Goal: Communication & Community: Participate in discussion

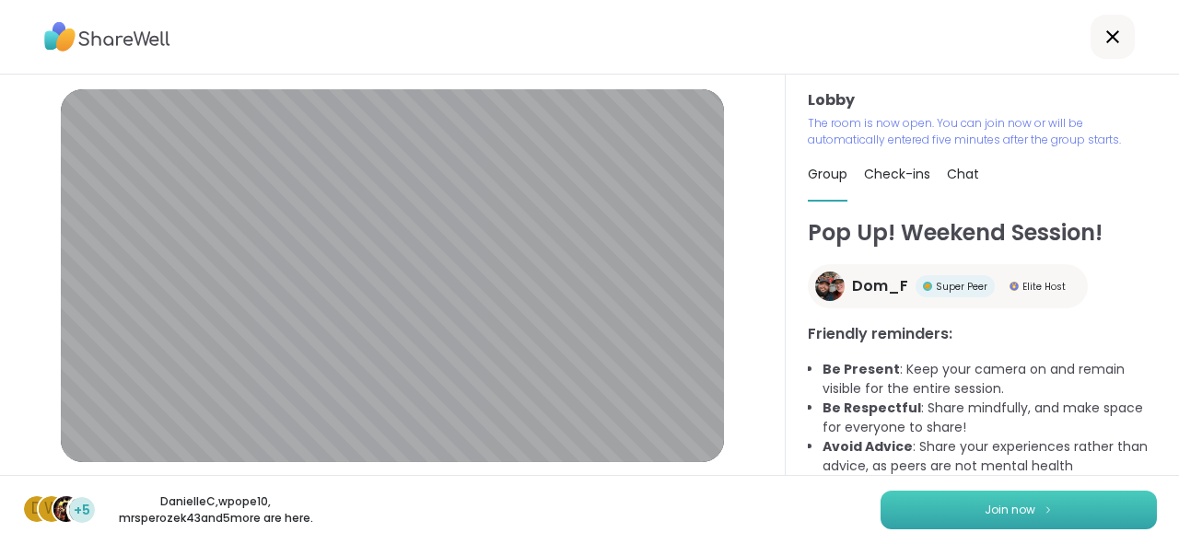
click at [1014, 514] on span "Join now" at bounding box center [1009, 510] width 51 height 17
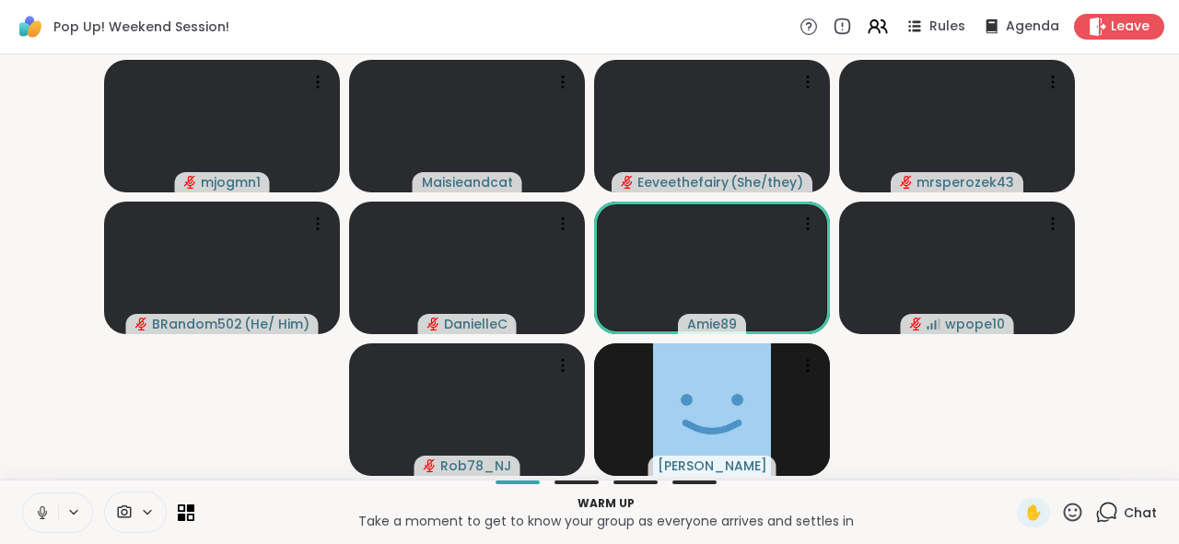
click at [39, 511] on icon at bounding box center [42, 513] width 17 height 17
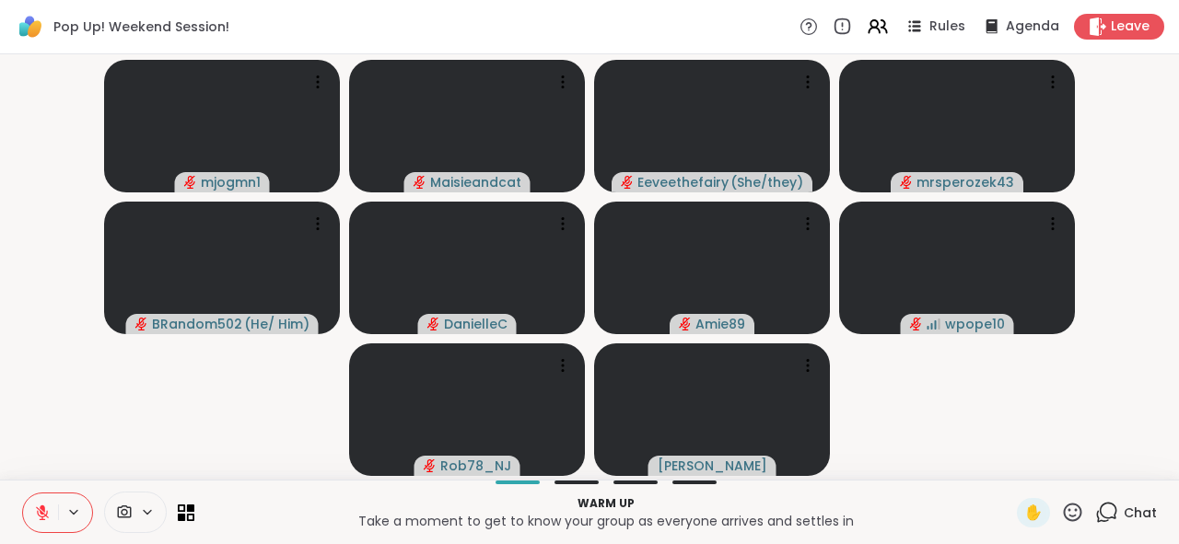
click at [1095, 515] on icon at bounding box center [1106, 512] width 23 height 23
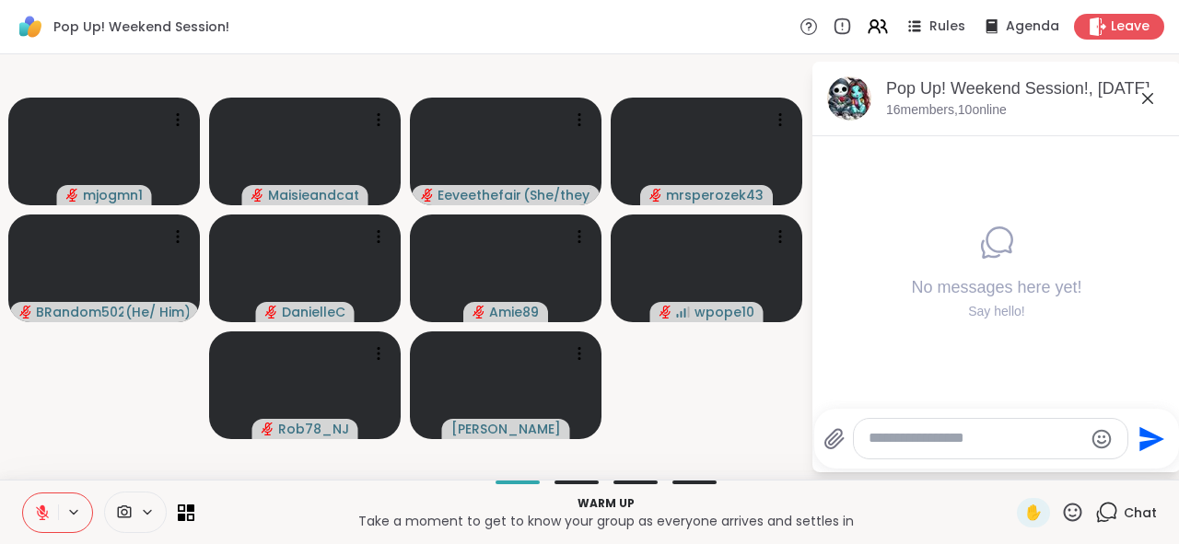
click at [948, 443] on textarea "Type your message" at bounding box center [975, 438] width 215 height 19
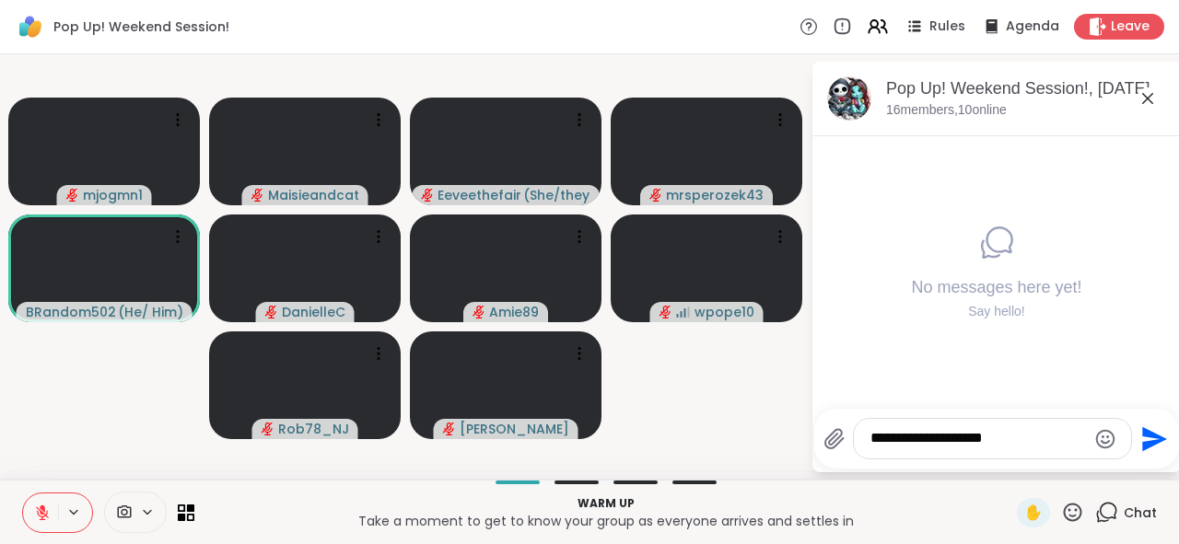
type textarea "**********"
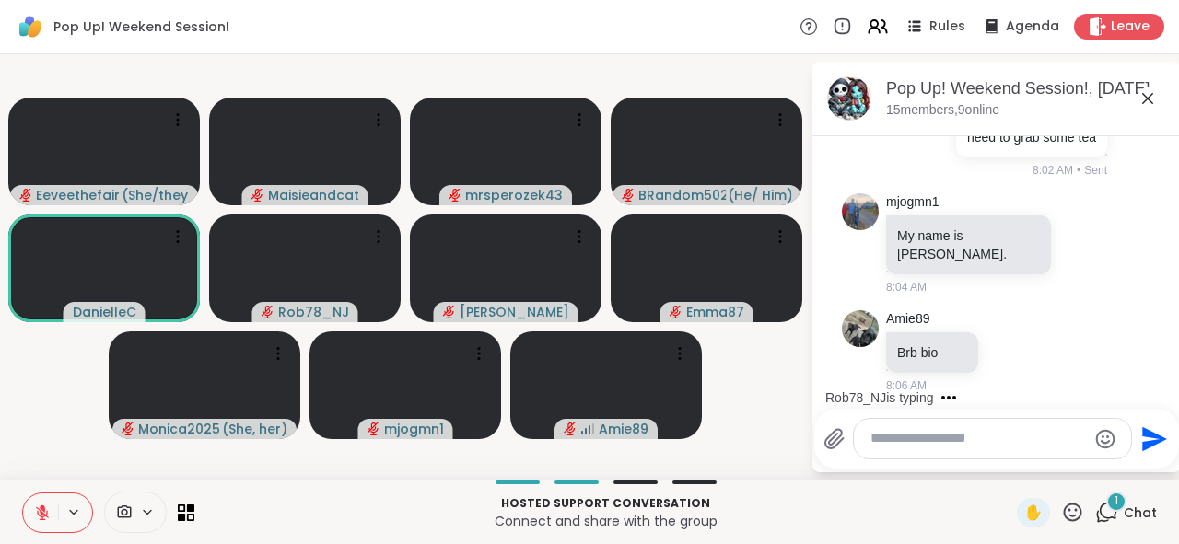
scroll to position [238, 0]
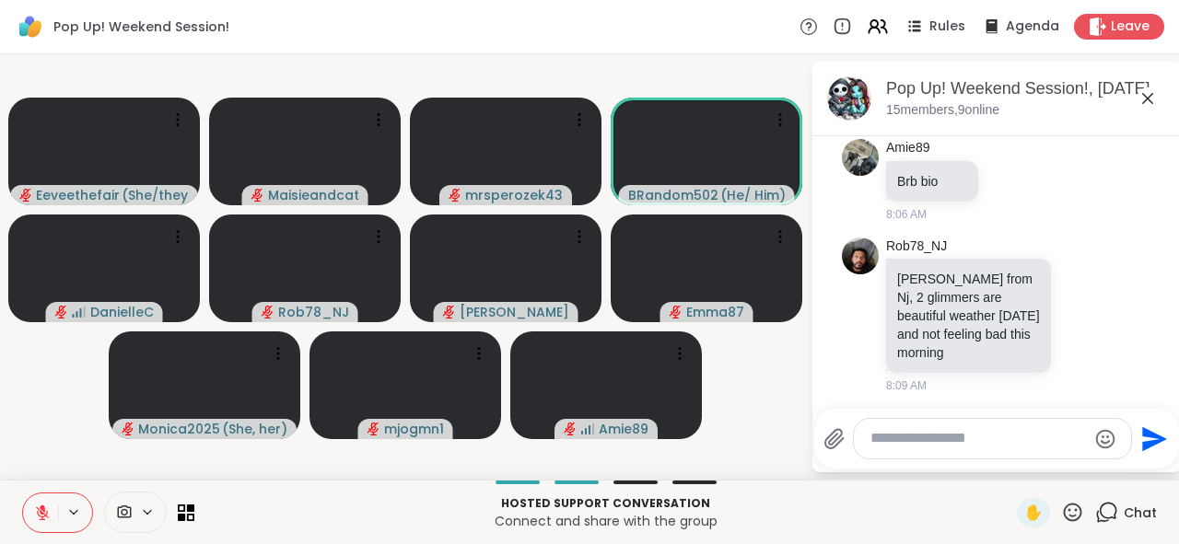
click at [41, 516] on icon at bounding box center [42, 513] width 17 height 17
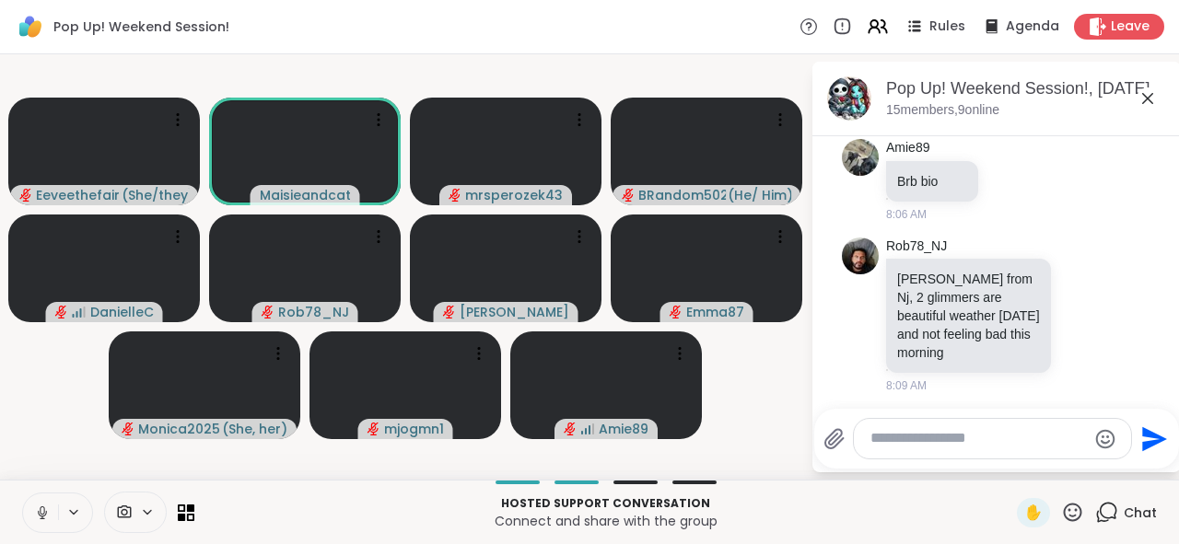
click at [41, 516] on icon at bounding box center [42, 513] width 9 height 6
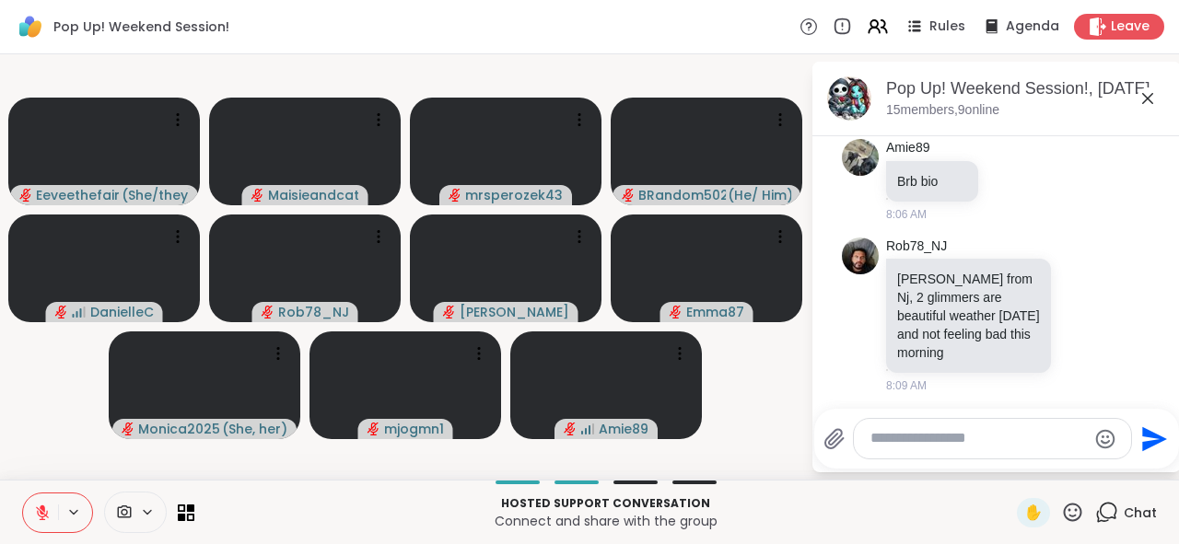
click at [41, 516] on icon at bounding box center [42, 513] width 17 height 17
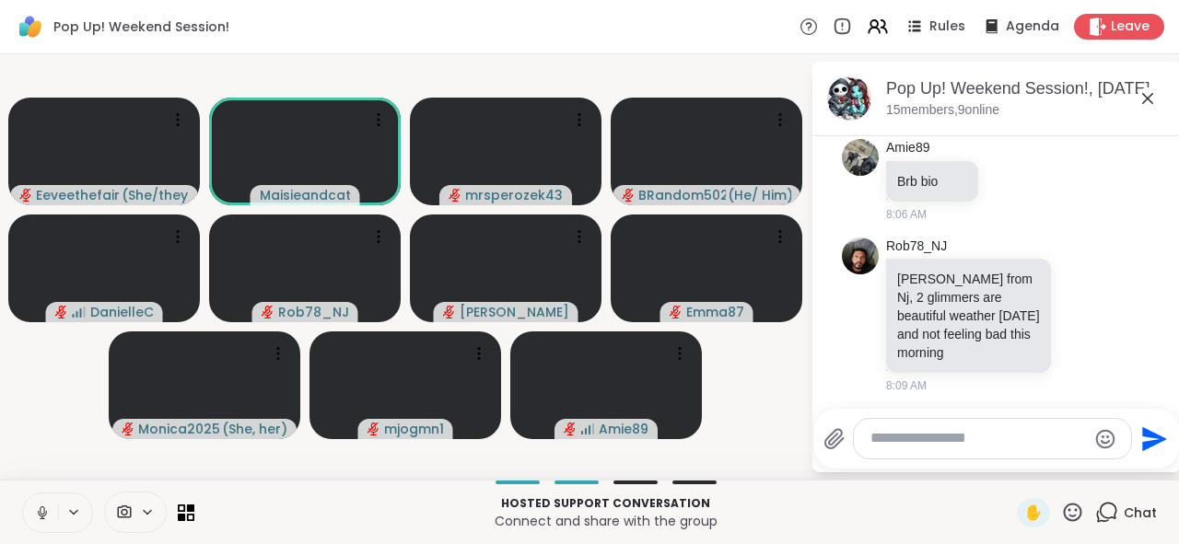
click at [41, 516] on icon at bounding box center [42, 513] width 9 height 6
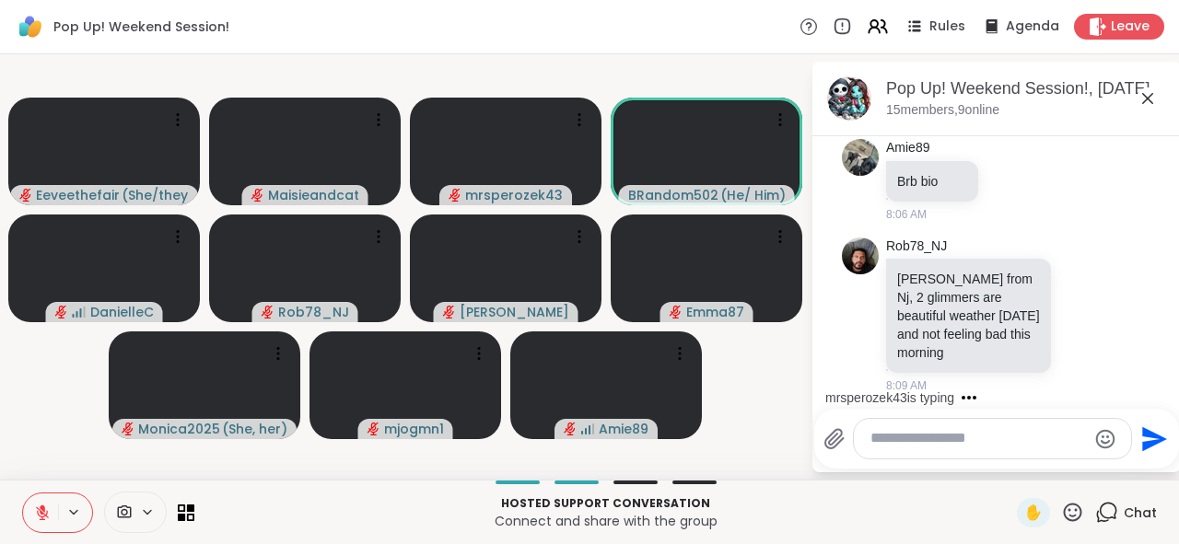
scroll to position [390, 0]
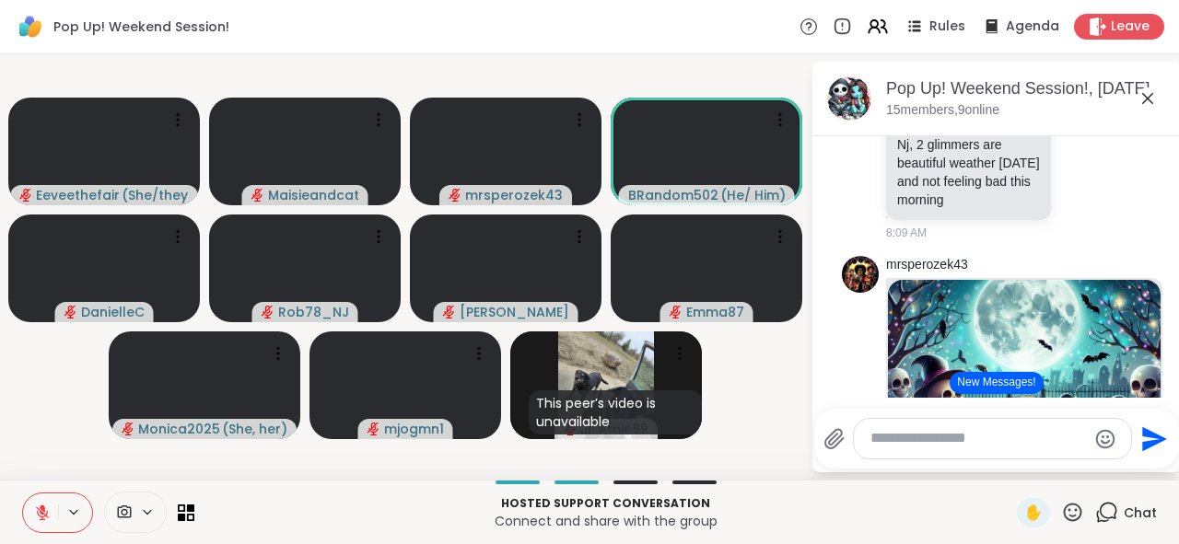
click at [875, 432] on textarea "Type your message" at bounding box center [977, 438] width 215 height 19
type textarea "***"
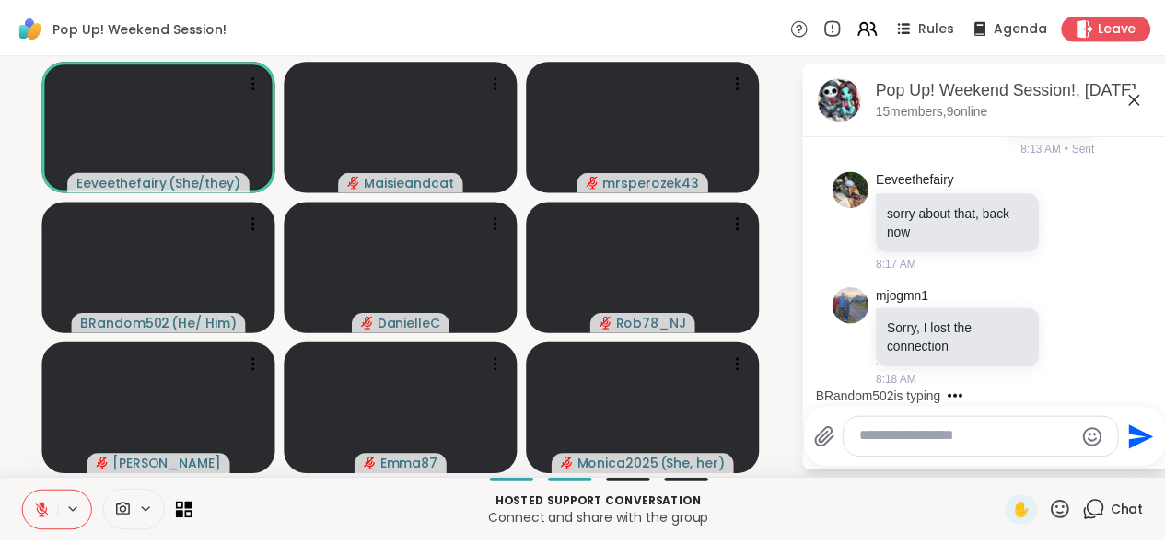
scroll to position [1398, 0]
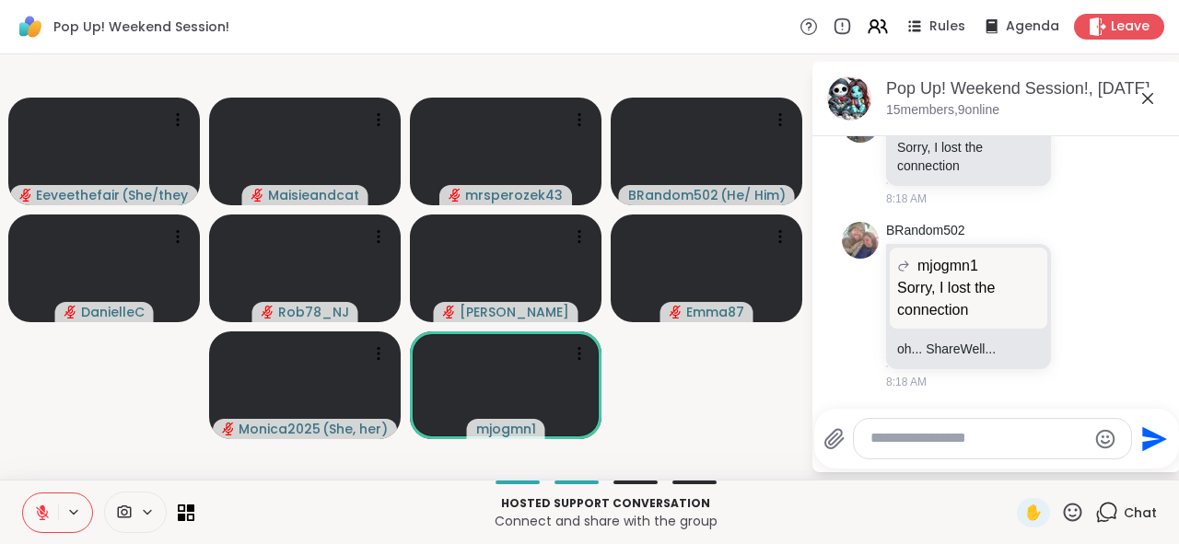
click at [46, 515] on icon at bounding box center [42, 512] width 13 height 13
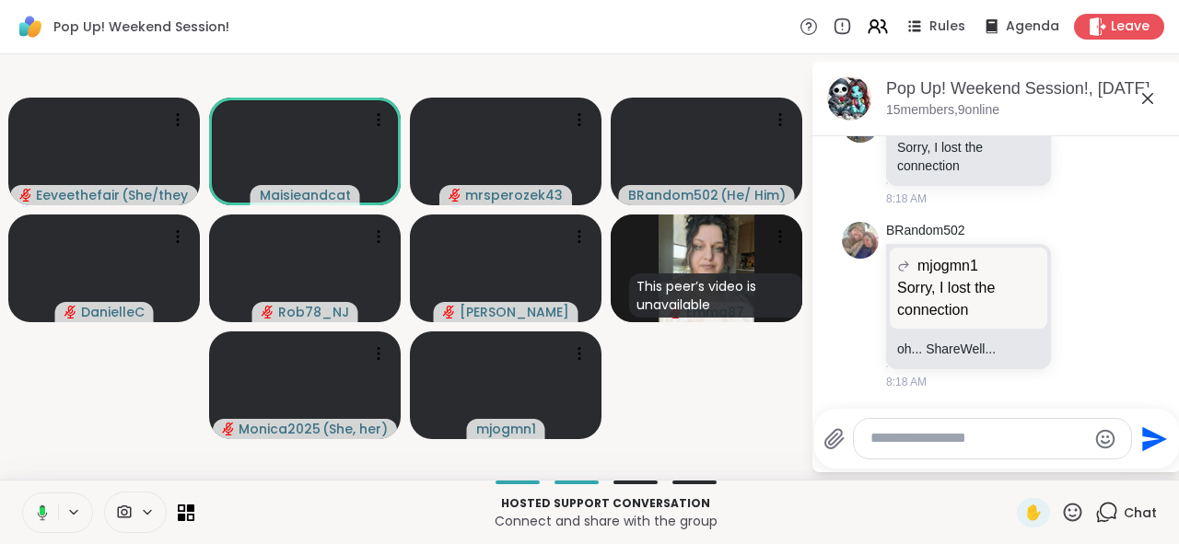
click at [47, 517] on icon at bounding box center [39, 513] width 17 height 17
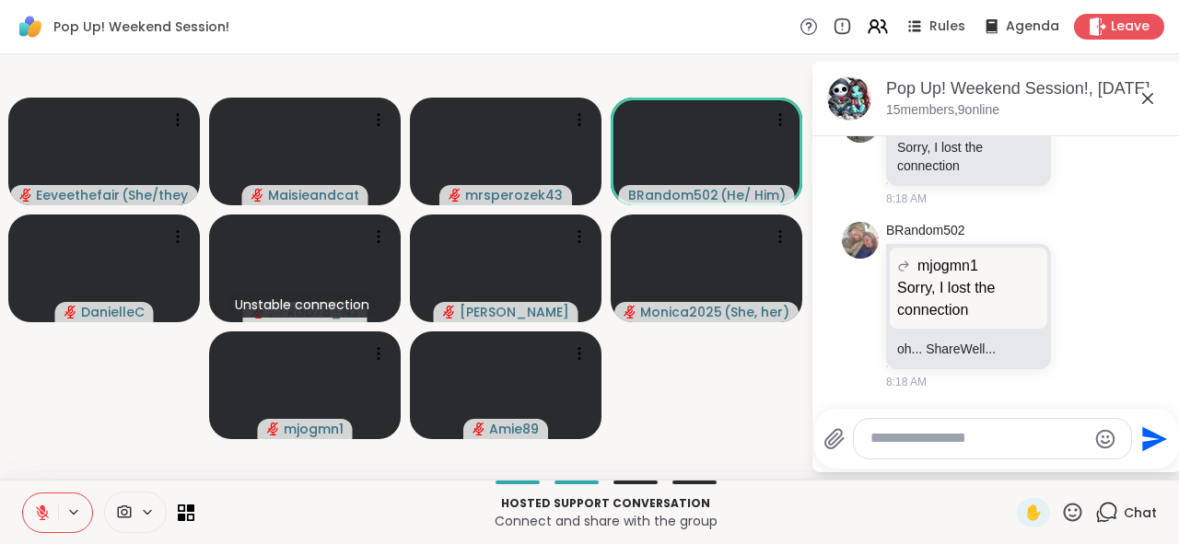
click at [42, 507] on icon at bounding box center [43, 508] width 6 height 7
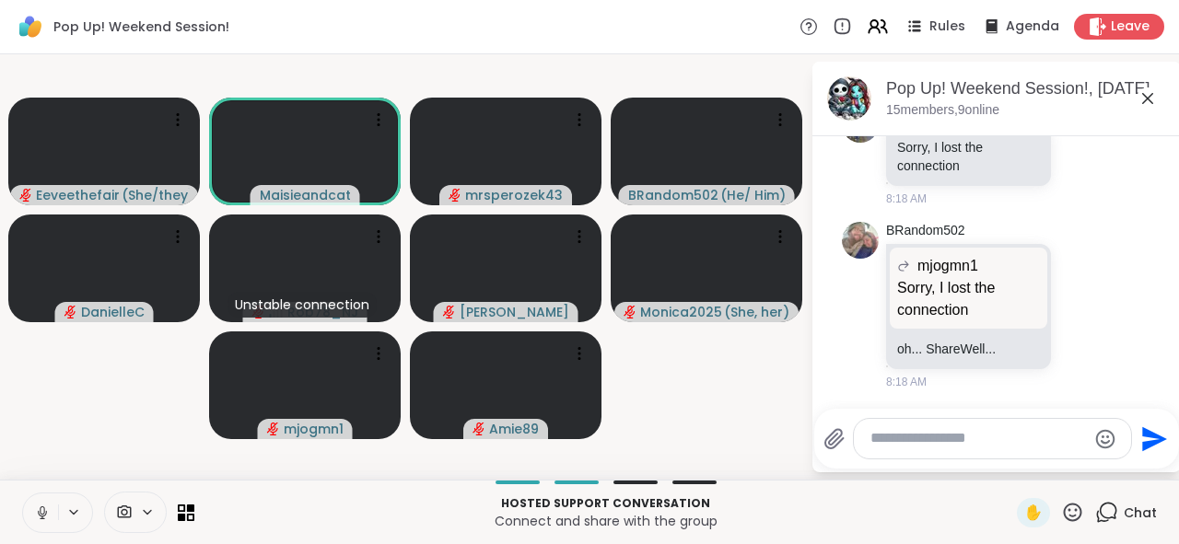
click at [42, 507] on icon at bounding box center [42, 513] width 17 height 17
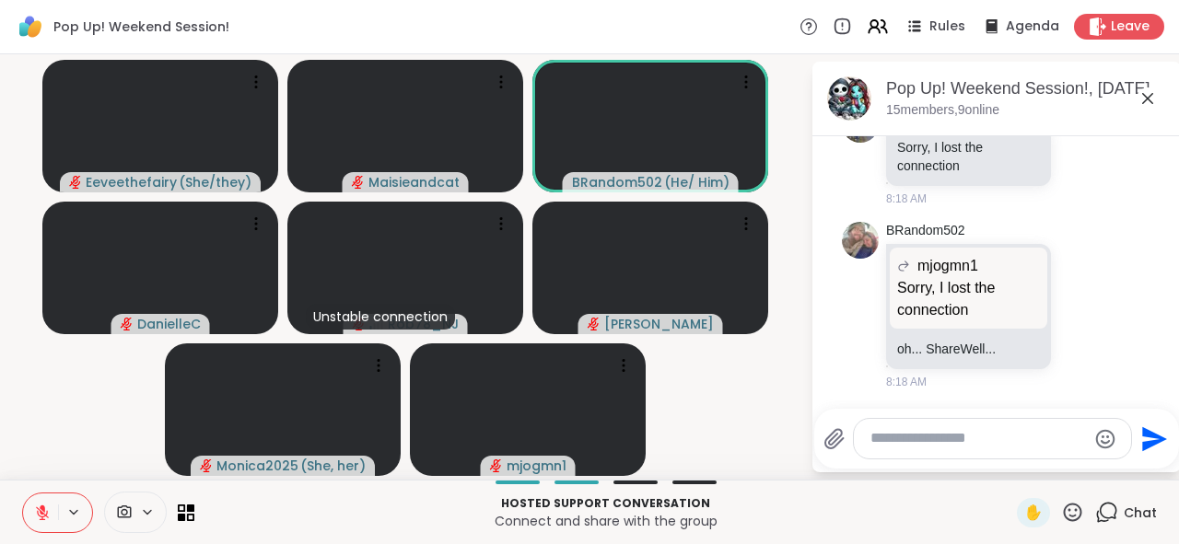
click at [53, 496] on button at bounding box center [40, 513] width 35 height 39
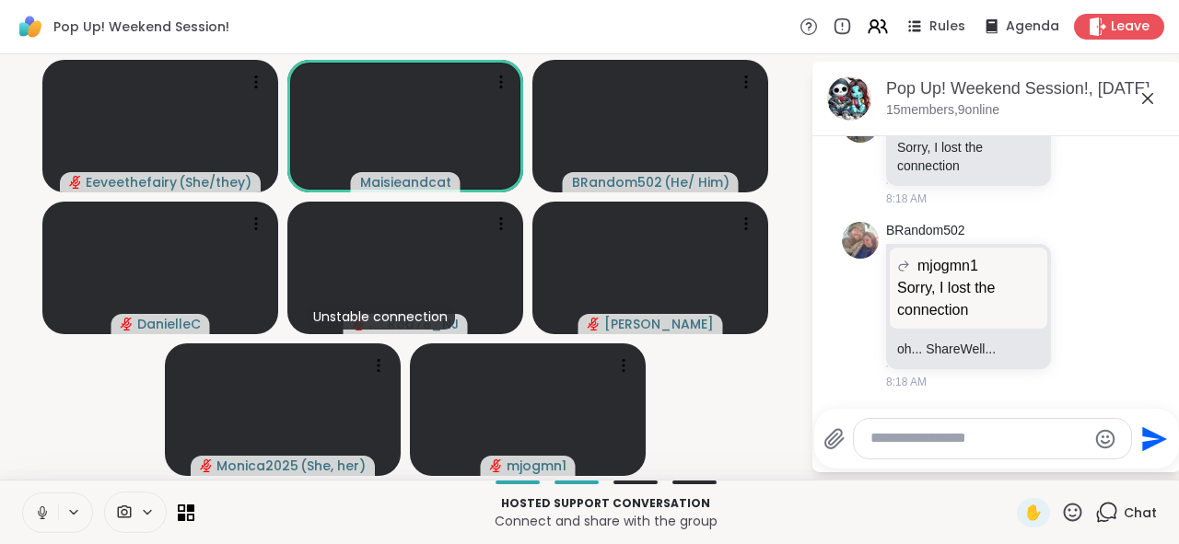
click at [31, 521] on button at bounding box center [40, 513] width 35 height 39
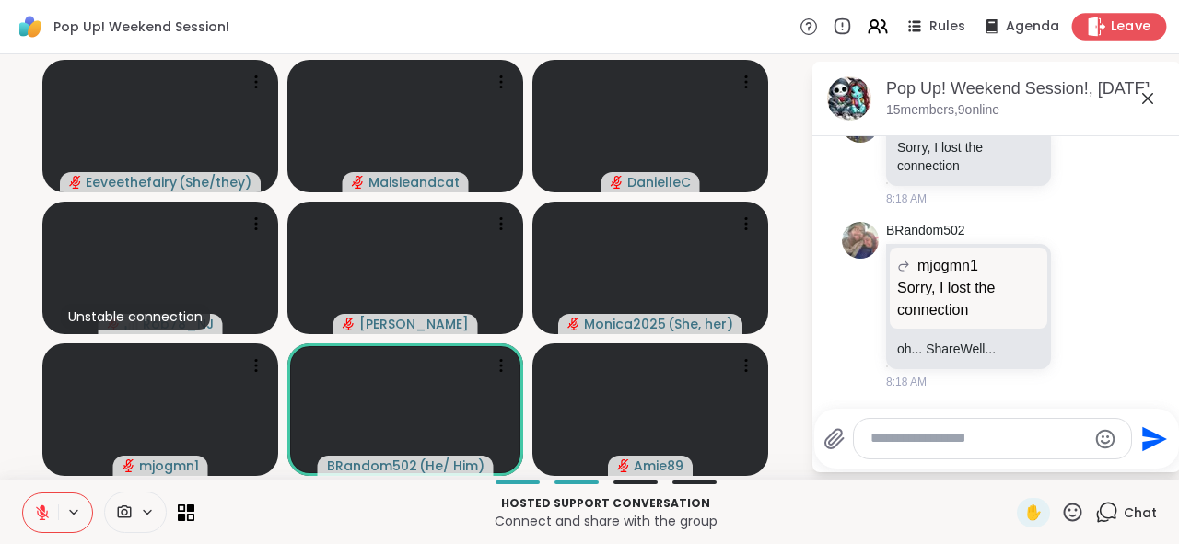
click at [1112, 34] on span "Leave" at bounding box center [1130, 26] width 41 height 19
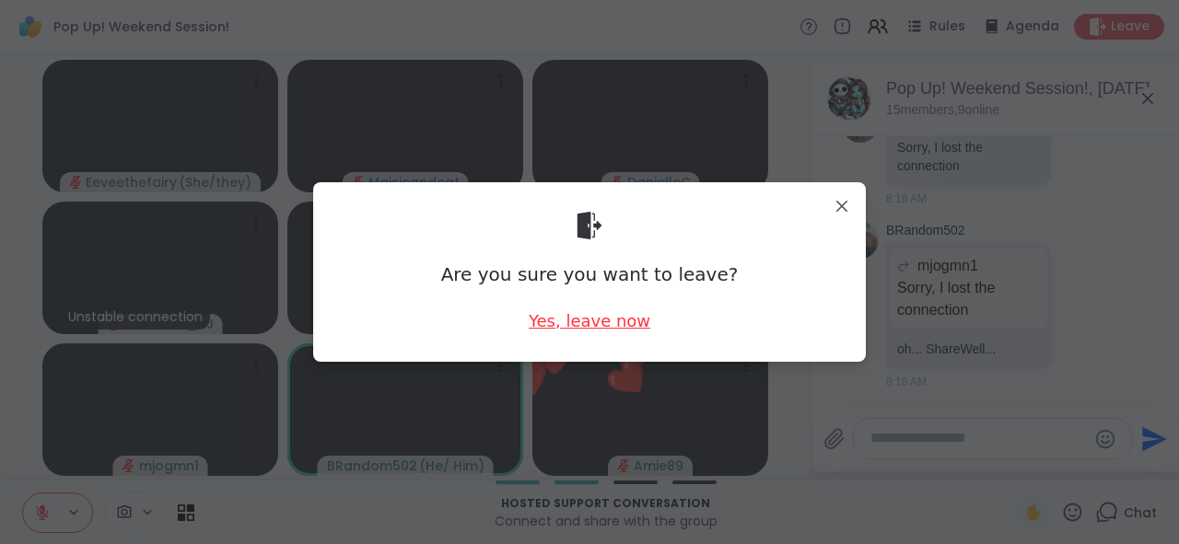
click at [569, 313] on div "Yes, leave now" at bounding box center [590, 320] width 122 height 23
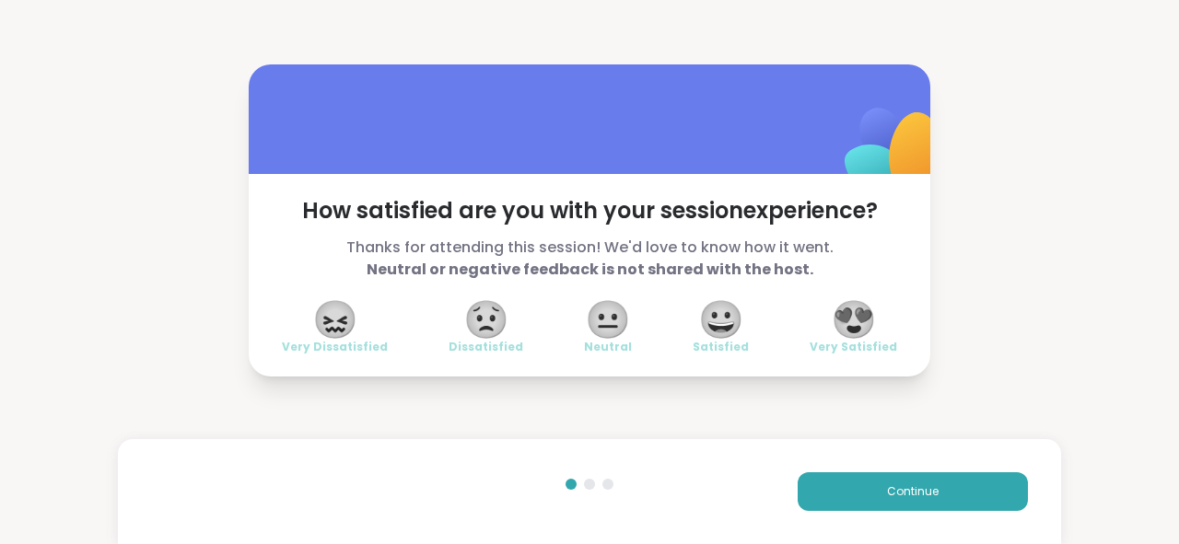
click at [1160, 152] on div "How satisfied are you with your session experience? Thanks for attending this s…" at bounding box center [589, 220] width 1179 height 441
click at [899, 497] on span "Continue" at bounding box center [913, 491] width 52 height 17
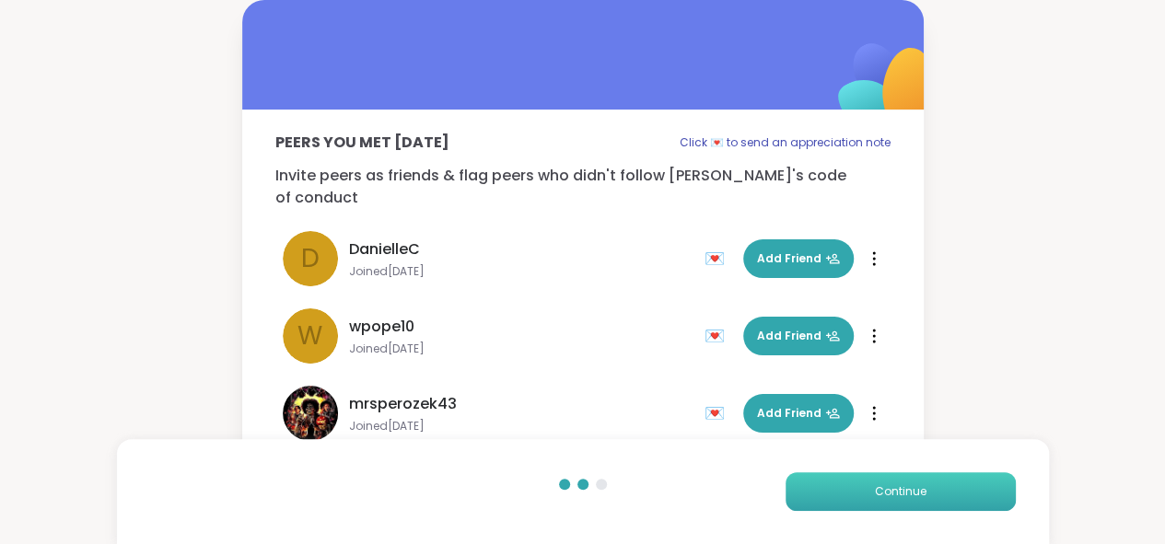
click at [899, 497] on span "Continue" at bounding box center [901, 491] width 52 height 17
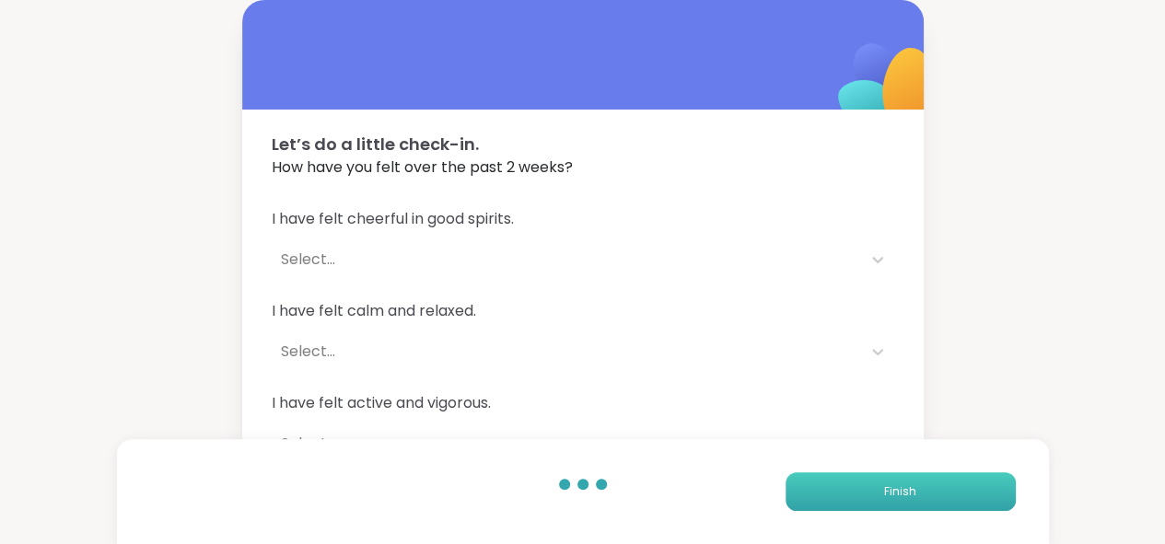
click at [899, 497] on span "Finish" at bounding box center [900, 491] width 32 height 17
